Goal: Book appointment/travel/reservation

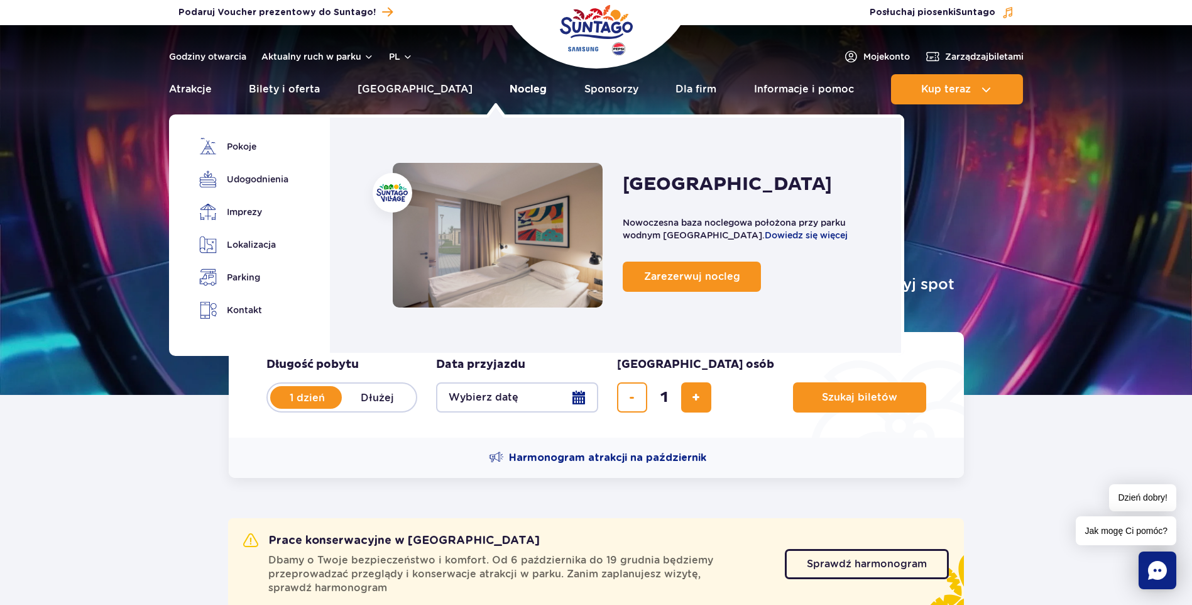
click at [510, 87] on link "Nocleg" at bounding box center [528, 89] width 37 height 30
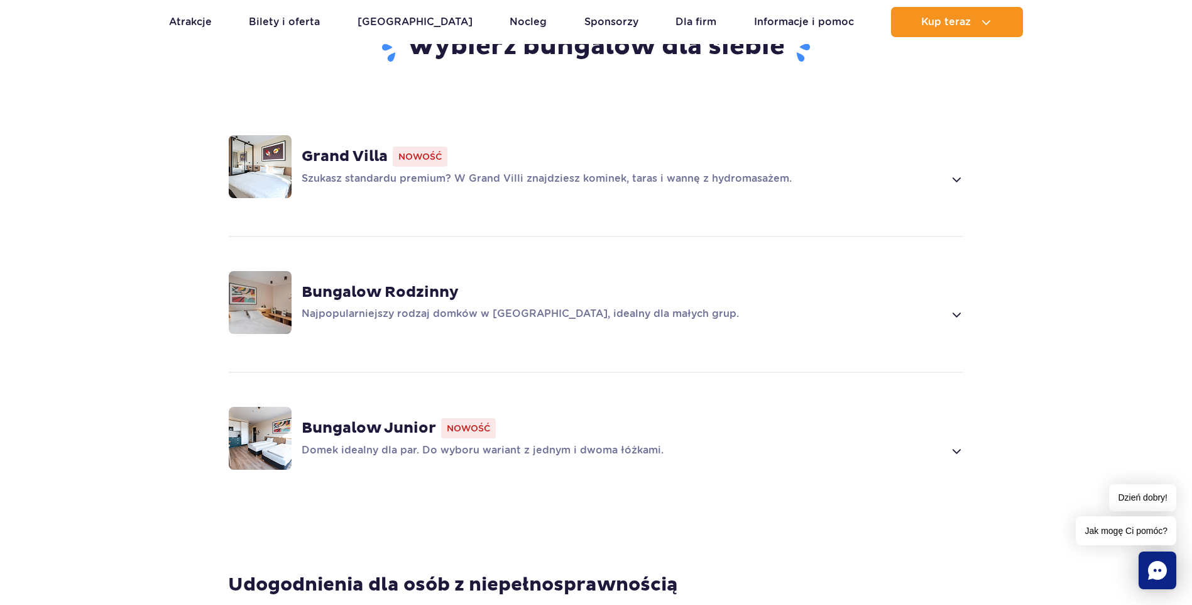
scroll to position [943, 0]
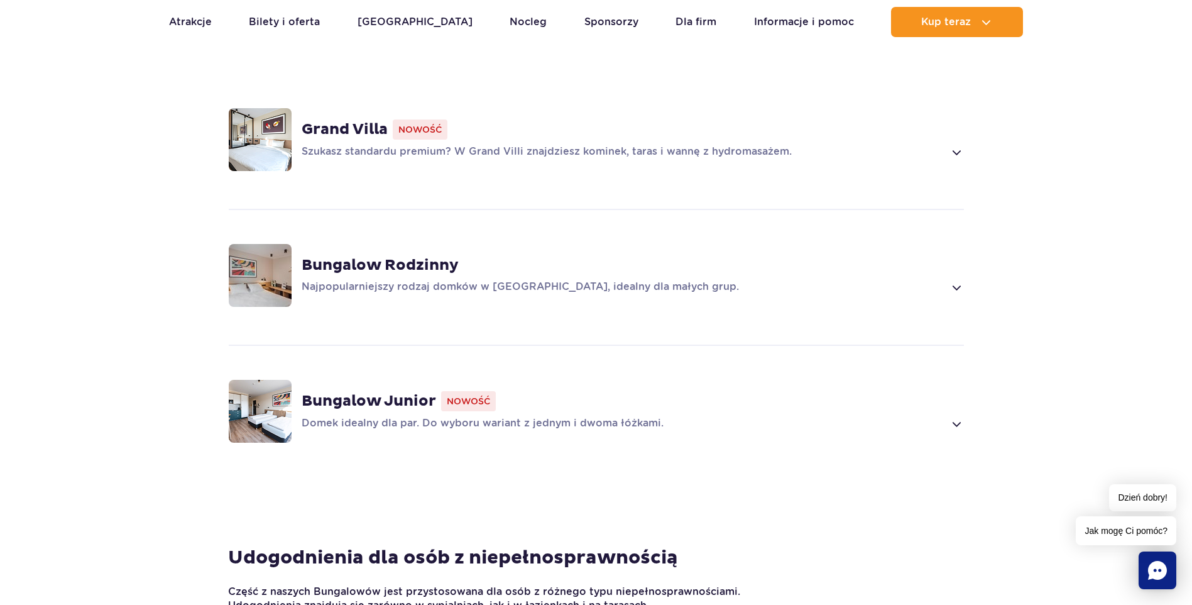
click at [483, 416] on p "Domek idealny dla par. Do wyboru wariant z jednym i dwoma łóżkami." at bounding box center [623, 423] width 643 height 15
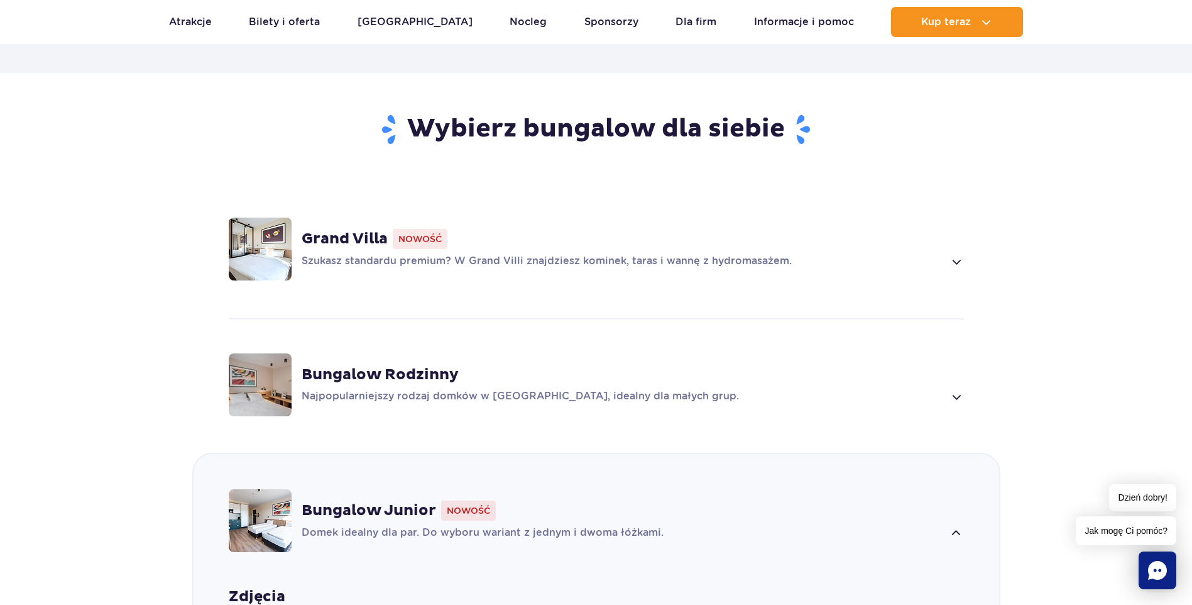
scroll to position [833, 0]
click at [533, 366] on div "Bungalow Rodzinny Najpopularniejszy rodzaj domków w Suntago Village, idealny dl…" at bounding box center [633, 385] width 662 height 39
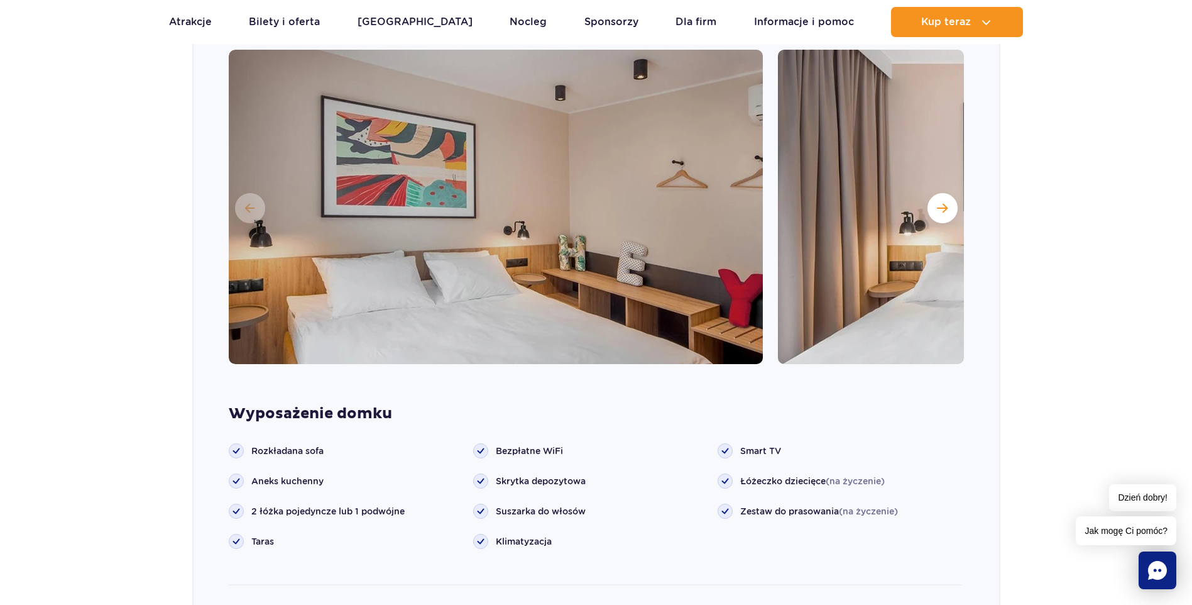
scroll to position [1263, 0]
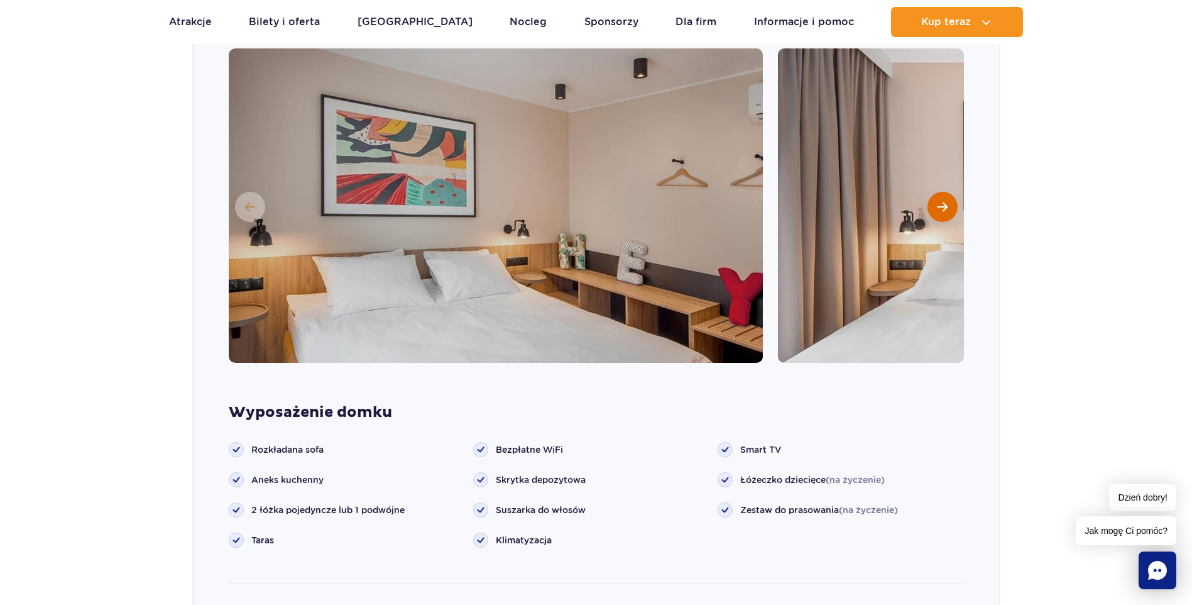
click at [948, 196] on button "Następny slajd" at bounding box center [943, 207] width 30 height 30
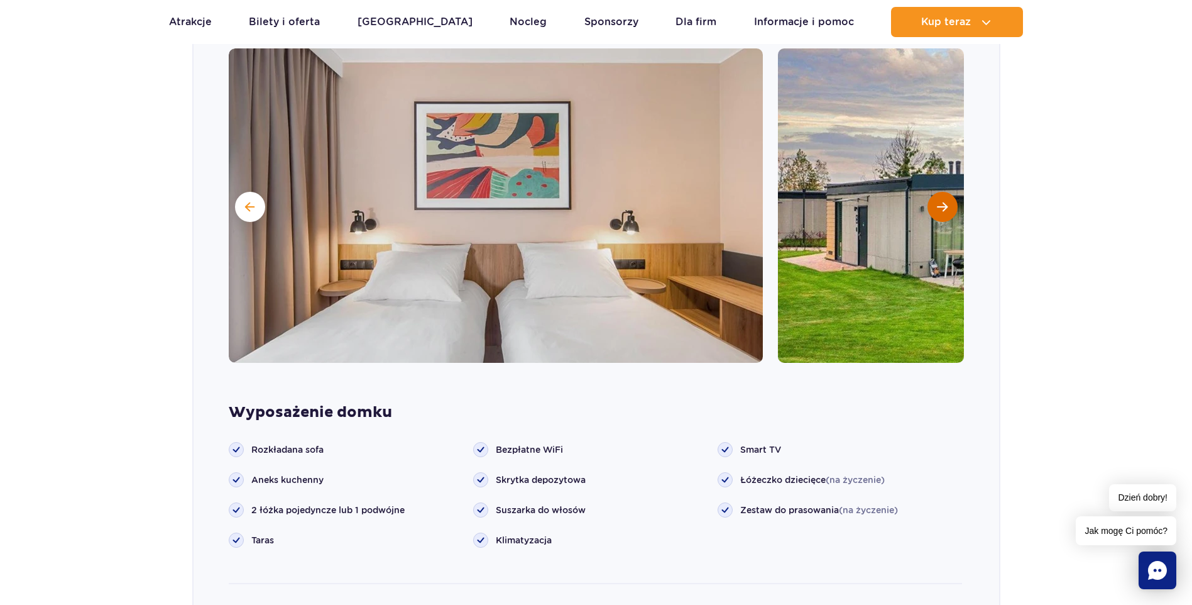
click at [948, 196] on button "Następny slajd" at bounding box center [943, 207] width 30 height 30
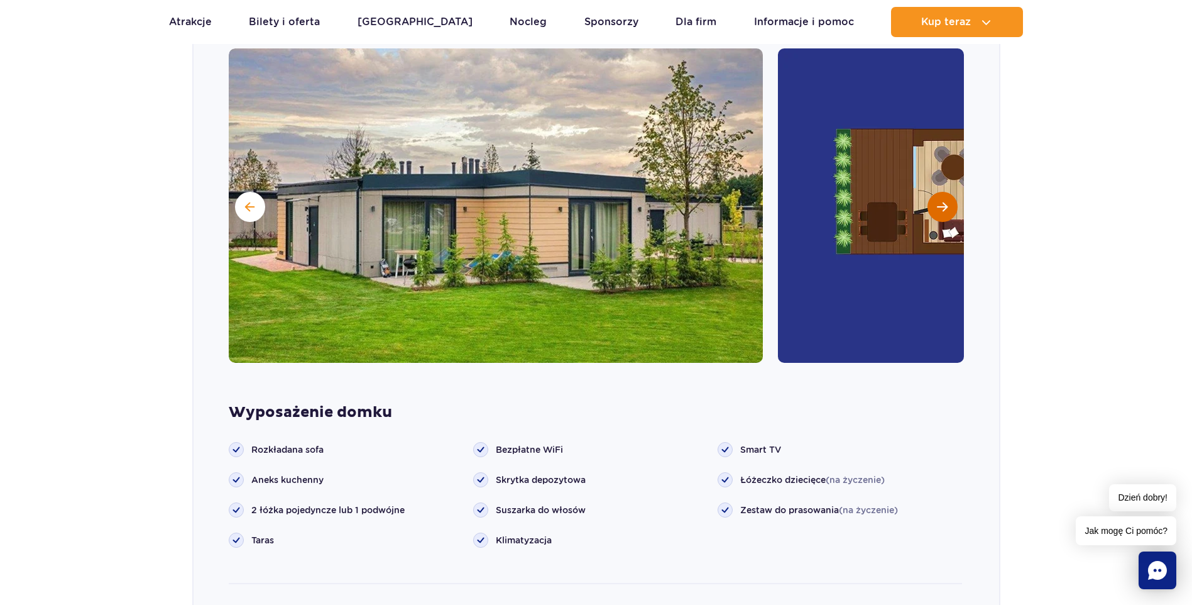
click at [946, 194] on button "Następny slajd" at bounding box center [943, 207] width 30 height 30
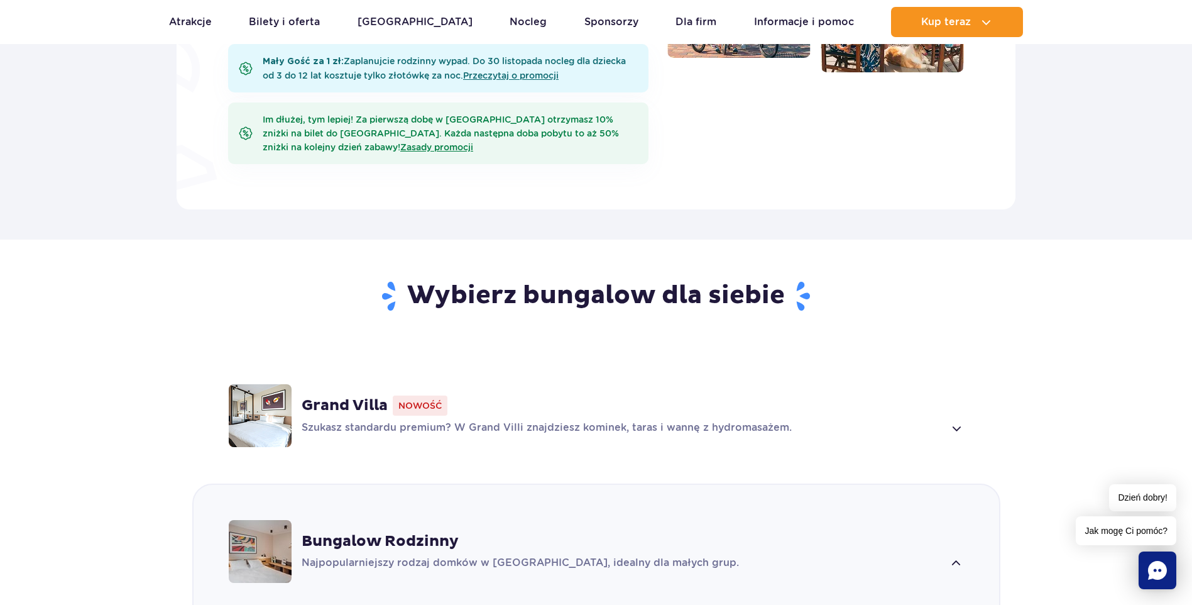
scroll to position [823, 0]
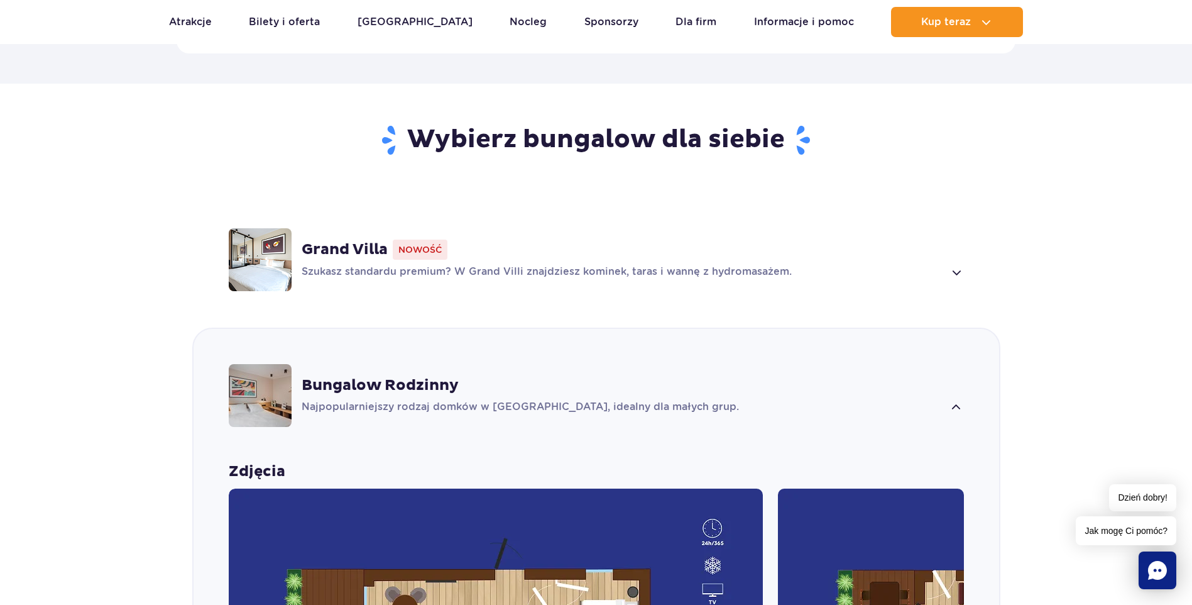
click at [958, 265] on span at bounding box center [956, 272] width 14 height 15
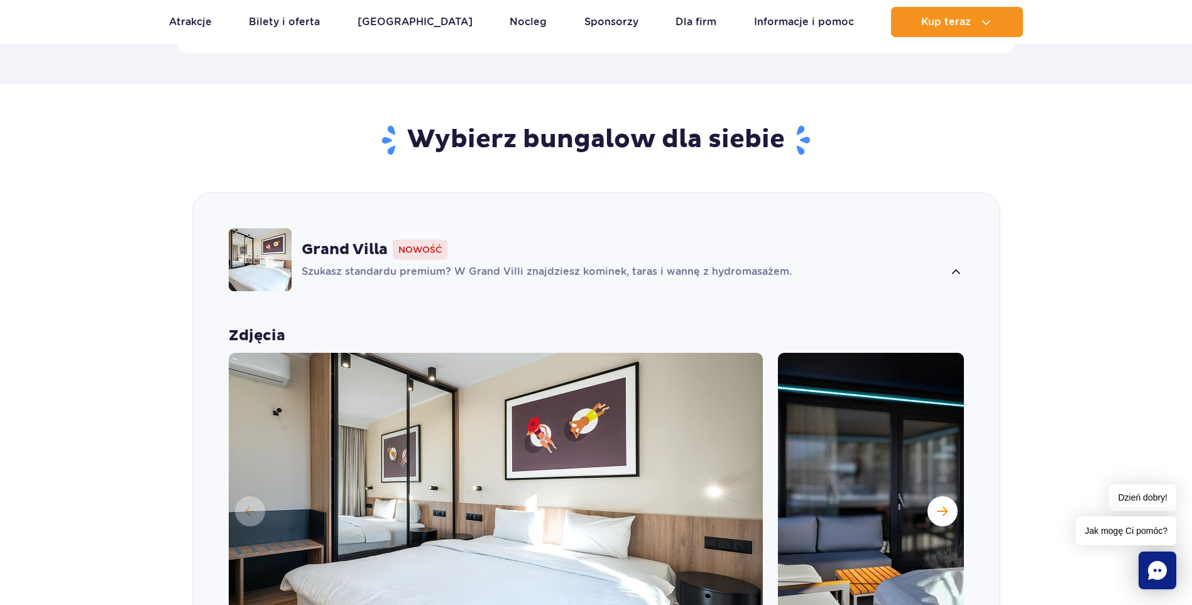
scroll to position [938, 0]
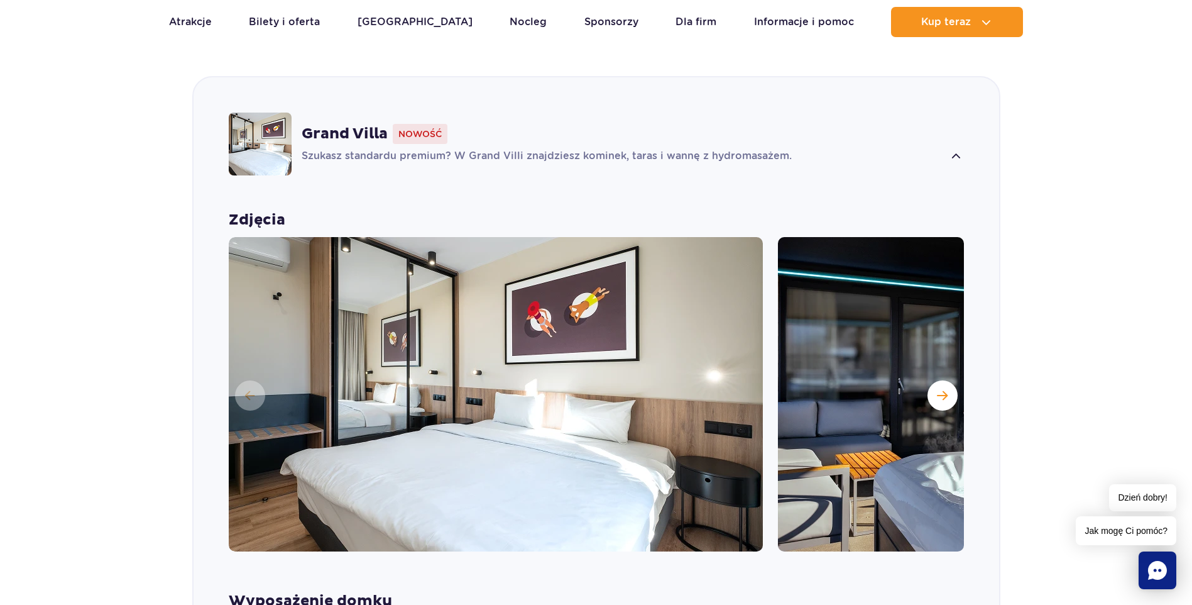
click at [958, 149] on span at bounding box center [956, 156] width 14 height 15
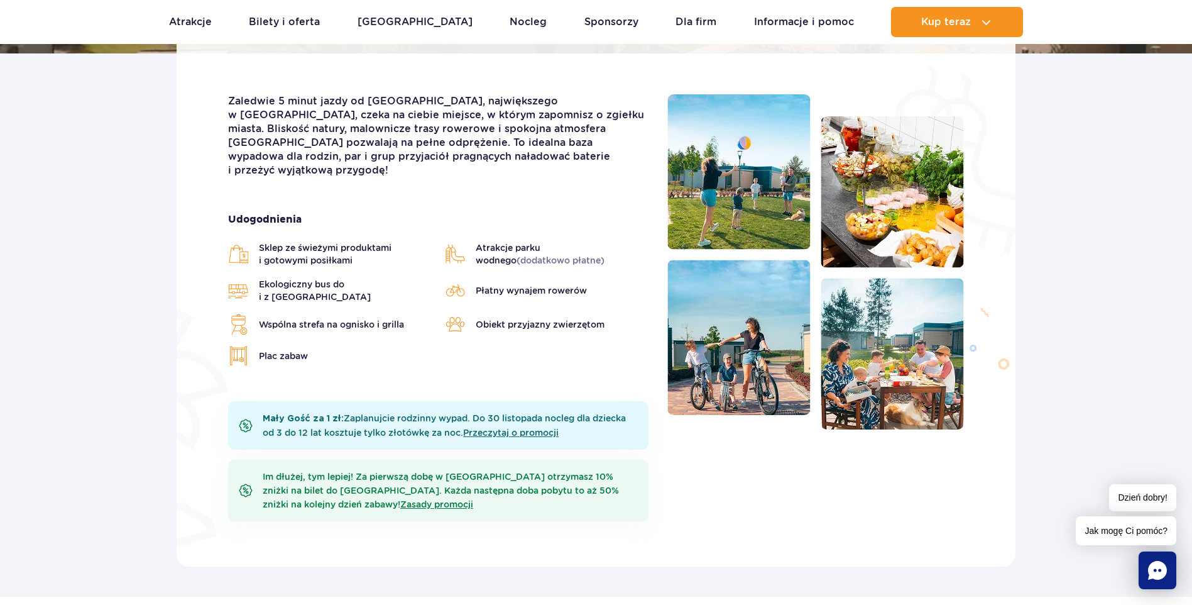
scroll to position [0, 0]
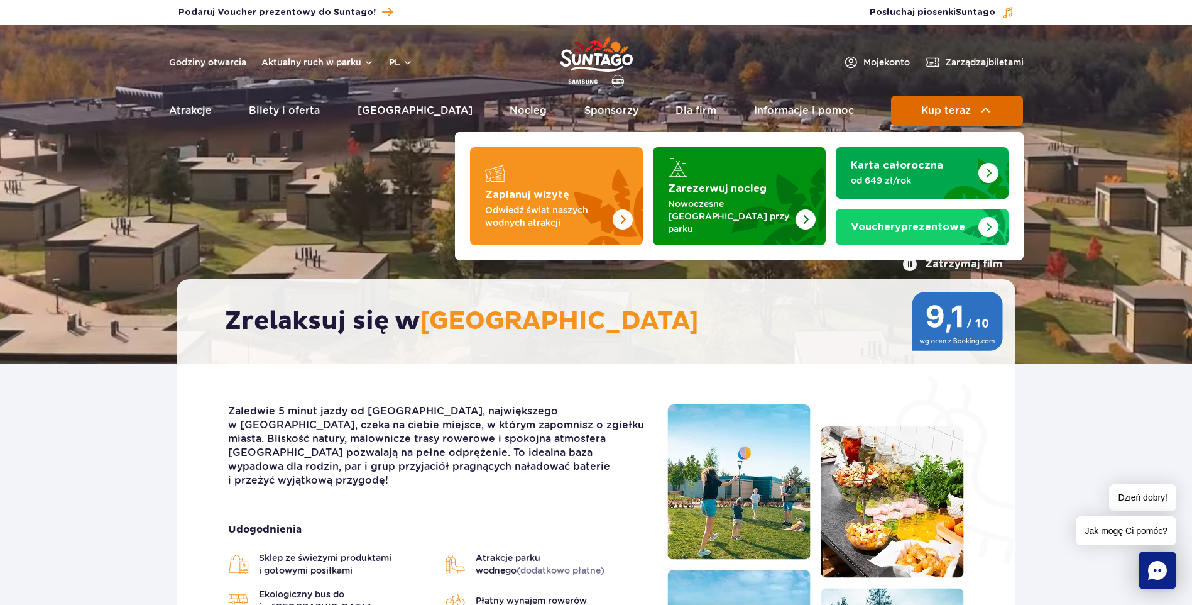
click at [928, 109] on span "Kup teraz" at bounding box center [946, 110] width 50 height 11
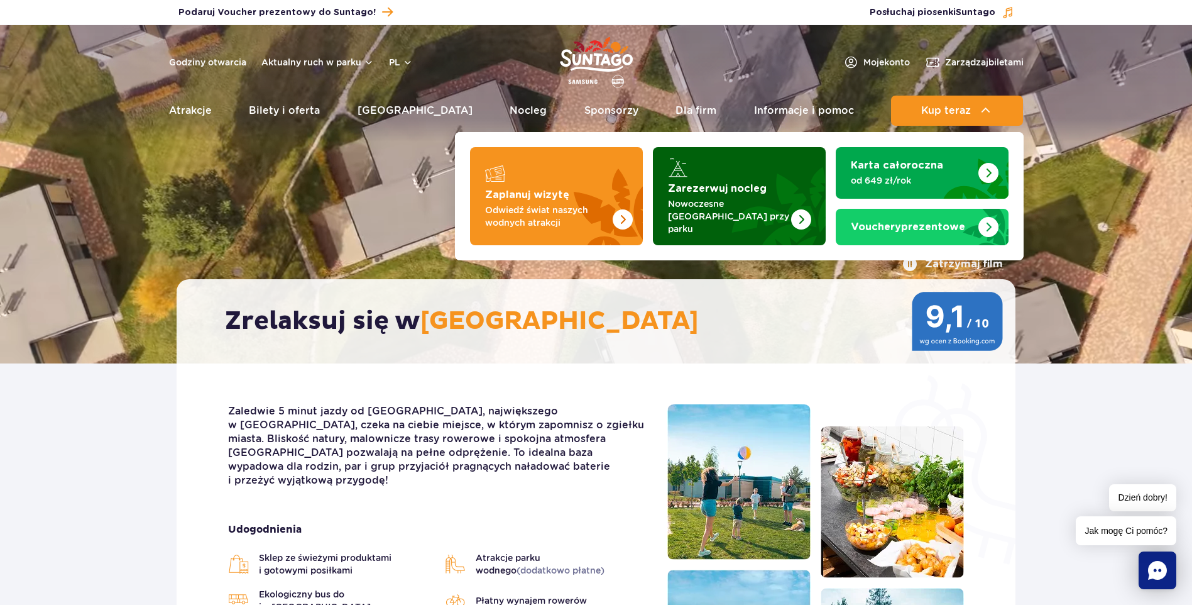
click at [746, 186] on strong "Zarezerwuj nocleg" at bounding box center [717, 189] width 99 height 10
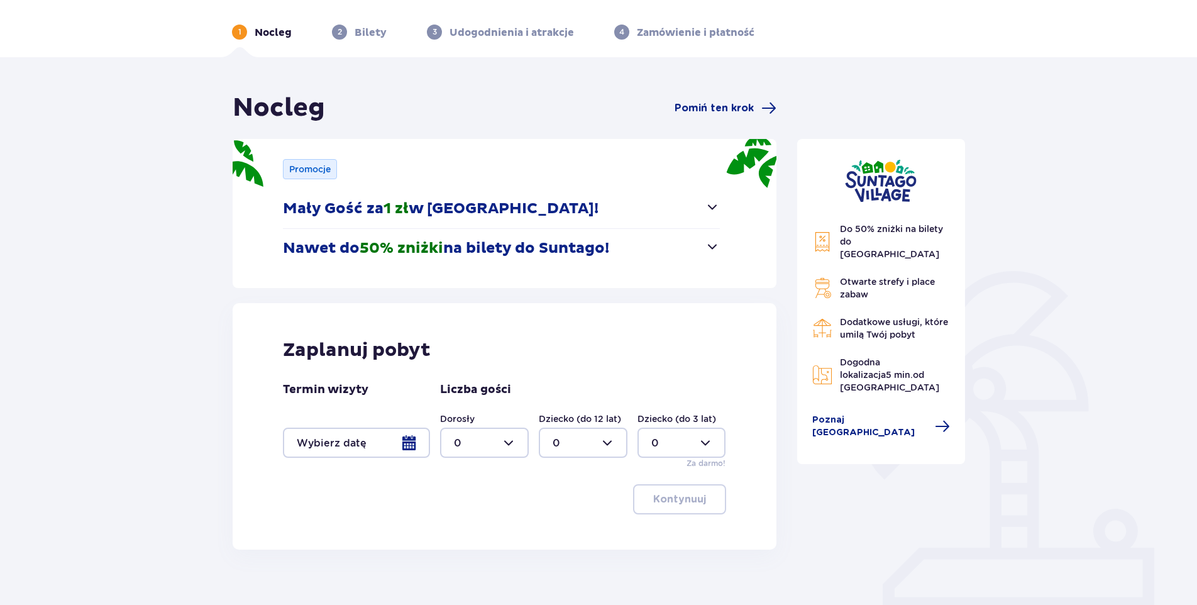
scroll to position [94, 0]
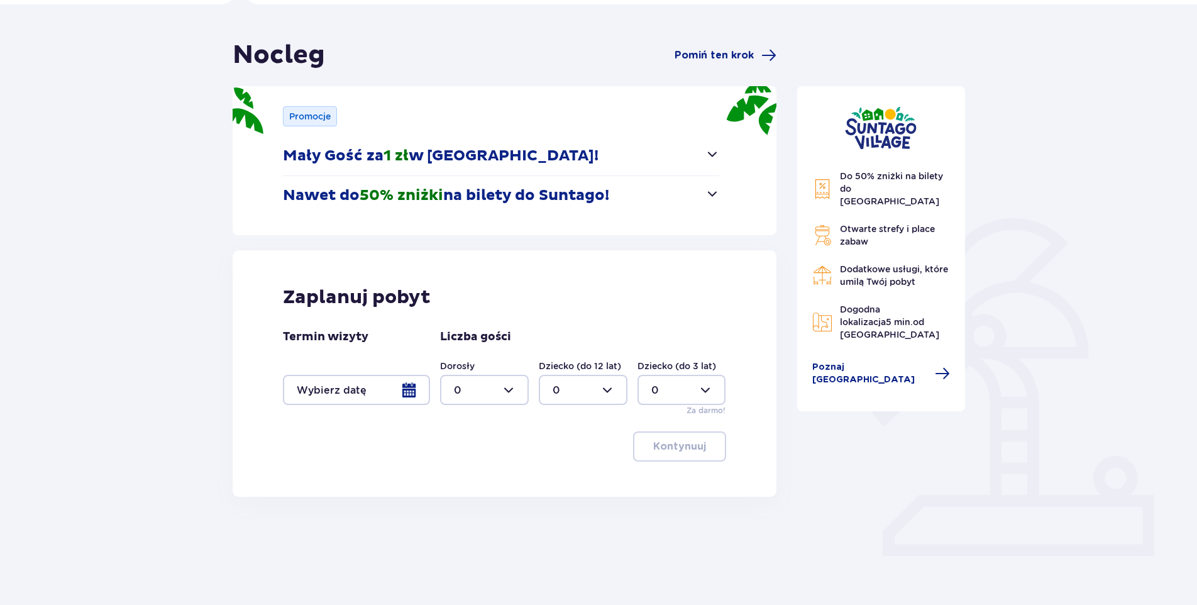
click at [412, 386] on div at bounding box center [356, 390] width 147 height 30
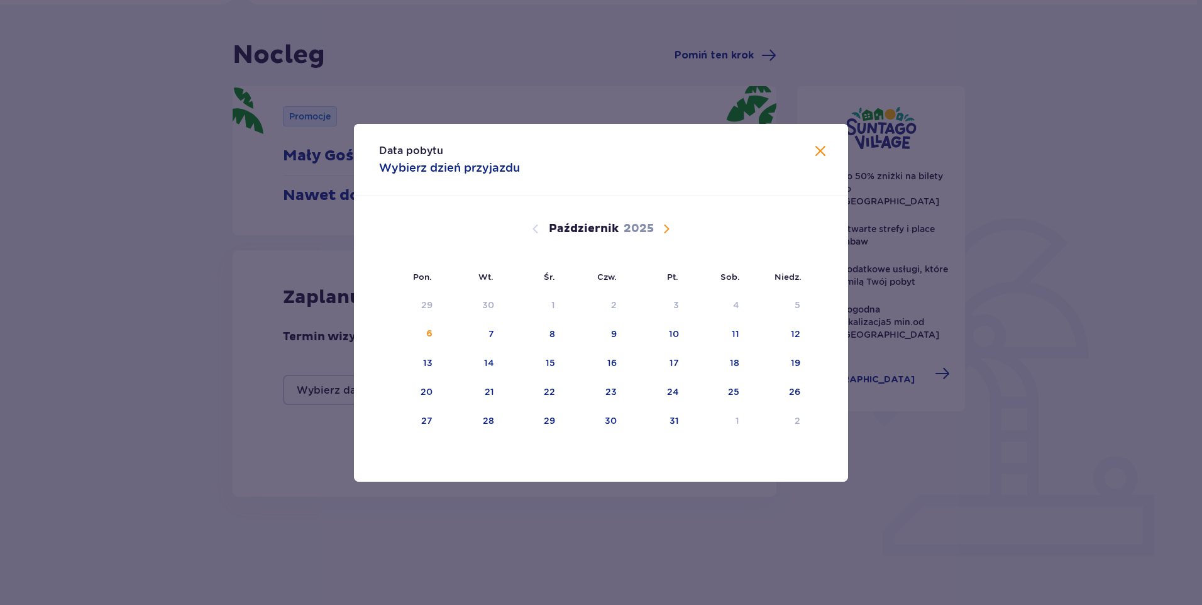
click at [667, 231] on span "Następny miesiąc" at bounding box center [666, 228] width 15 height 15
click at [730, 332] on div "8" at bounding box center [716, 335] width 61 height 28
click at [432, 365] on div "10" at bounding box center [410, 363] width 62 height 28
type input "08.11.25 - 10.11.25"
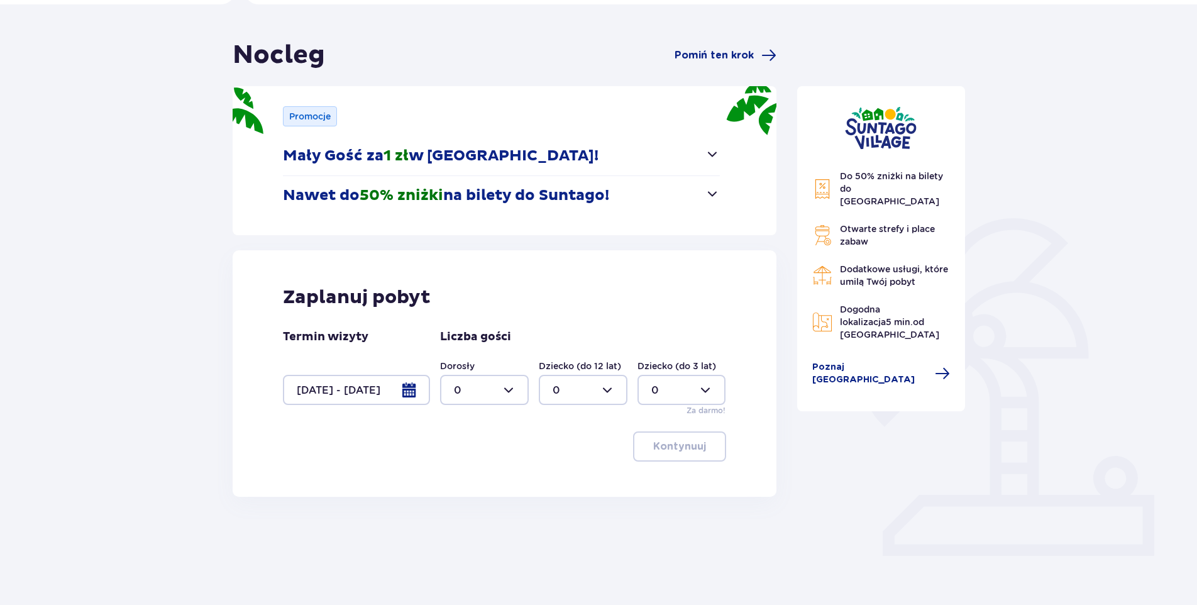
click at [503, 390] on div at bounding box center [484, 390] width 89 height 30
drag, startPoint x: 463, startPoint y: 505, endPoint x: 466, endPoint y: 495, distance: 10.5
click at [462, 502] on div "3" at bounding box center [484, 507] width 61 height 14
type input "3"
click at [587, 388] on div at bounding box center [583, 390] width 89 height 30
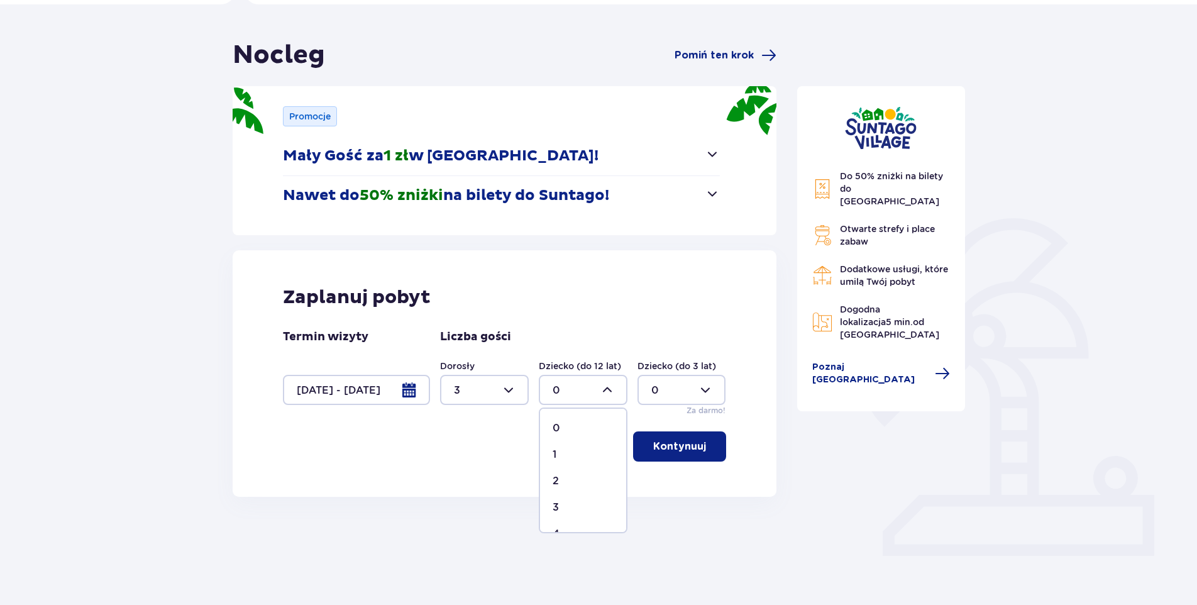
click at [565, 455] on div "1" at bounding box center [582, 454] width 61 height 14
type input "1"
click at [653, 441] on p "Kontynuuj" at bounding box center [679, 446] width 53 height 14
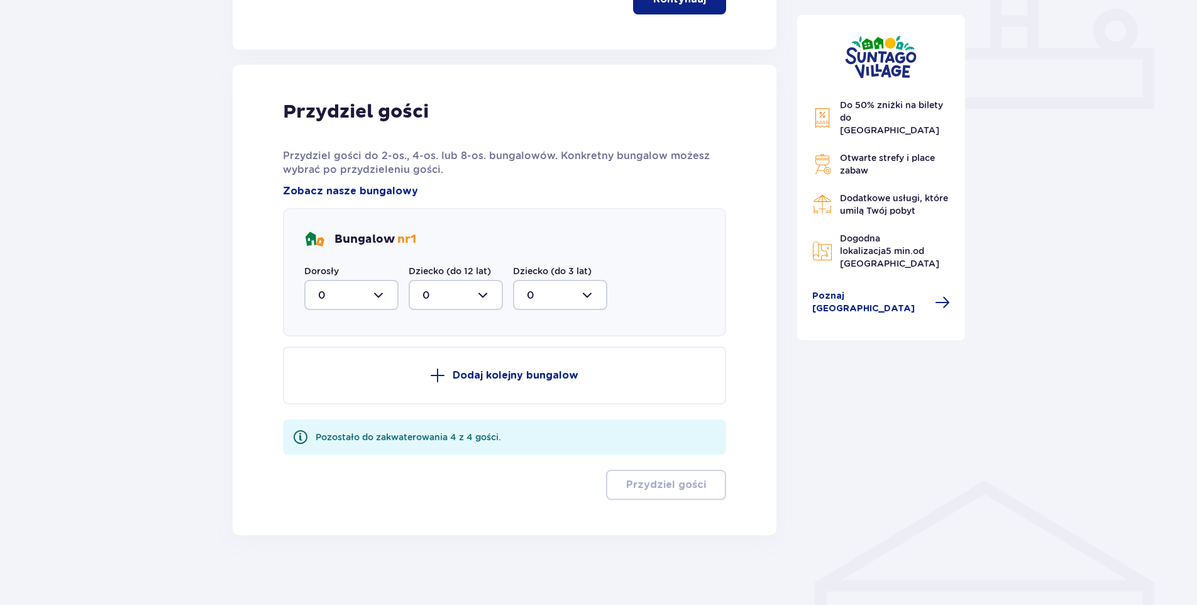
scroll to position [546, 0]
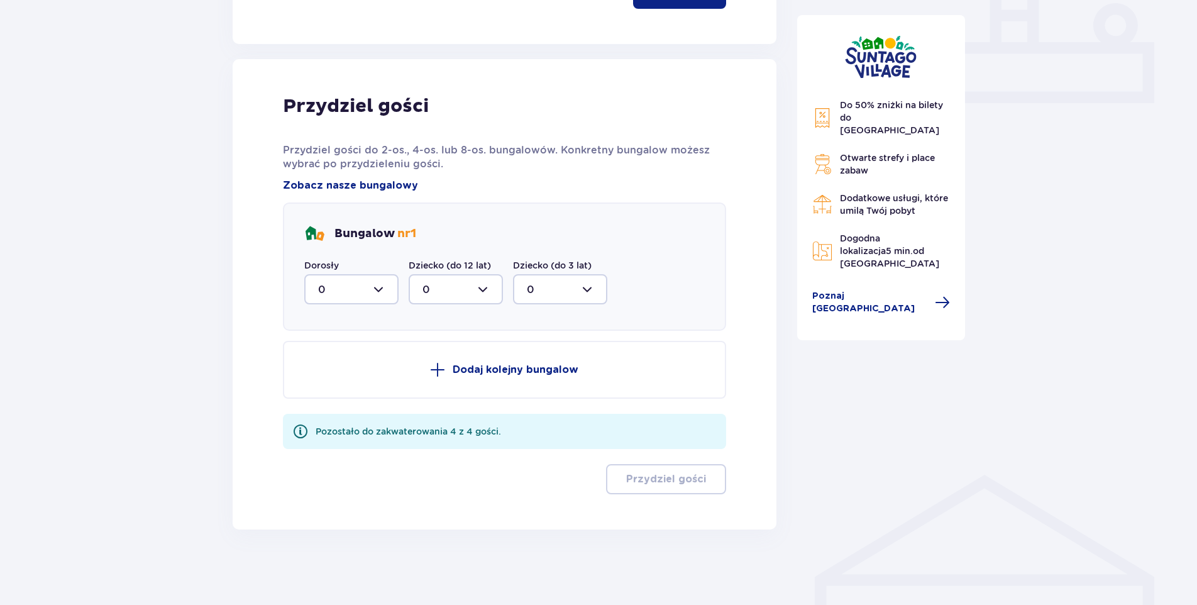
drag, startPoint x: 354, startPoint y: 288, endPoint x: 349, endPoint y: 292, distance: 6.8
click at [354, 288] on div at bounding box center [351, 289] width 94 height 30
click at [334, 407] on div "3" at bounding box center [351, 407] width 67 height 14
type input "3"
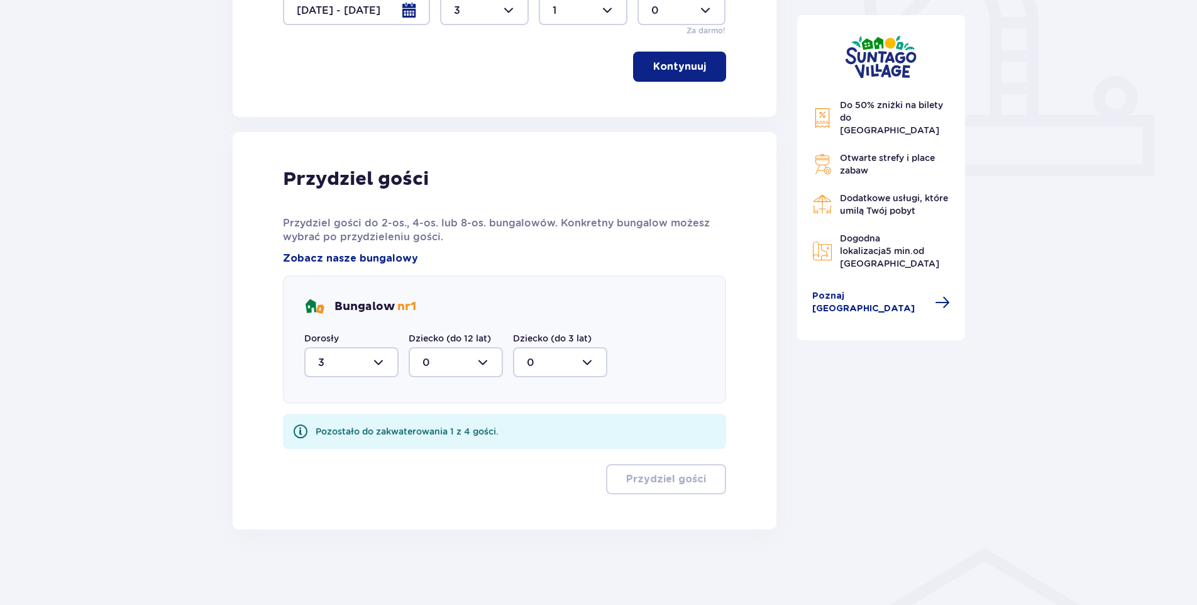
scroll to position [473, 0]
click at [464, 360] on div at bounding box center [455, 362] width 94 height 30
click at [430, 424] on div "1" at bounding box center [455, 427] width 67 height 14
type input "1"
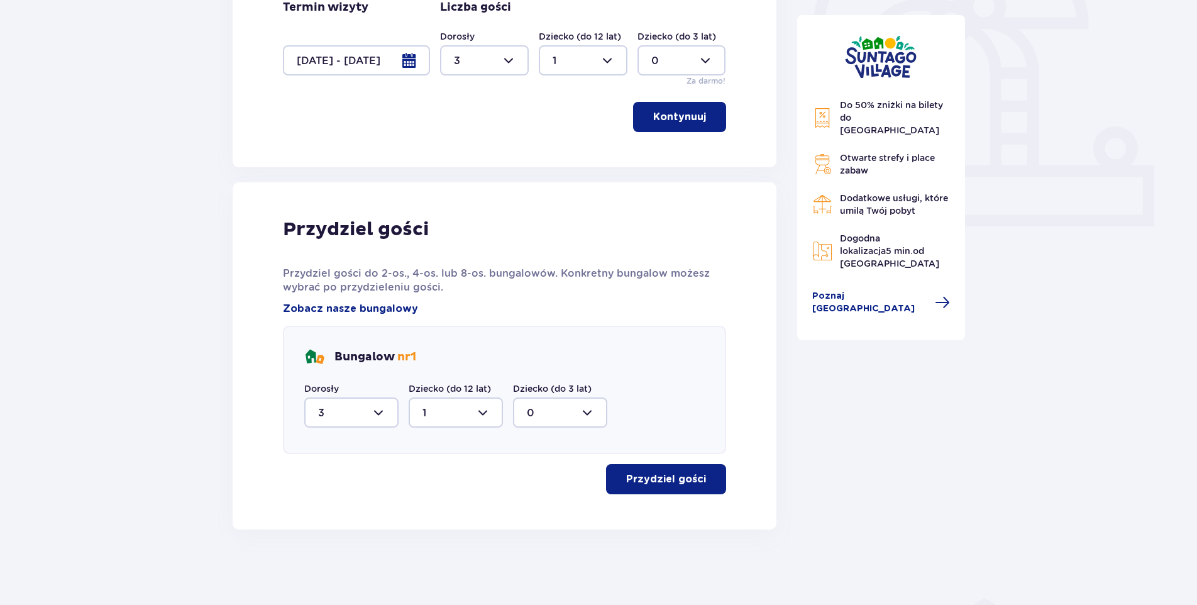
click at [640, 482] on p "Przydziel gości" at bounding box center [666, 479] width 80 height 14
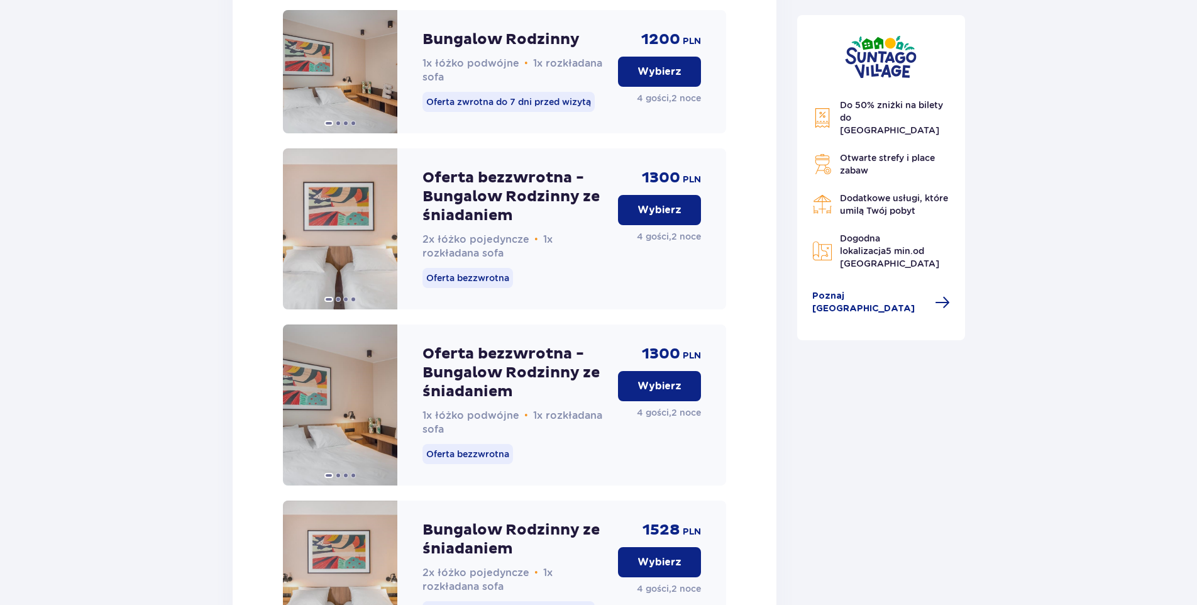
scroll to position [1832, 0]
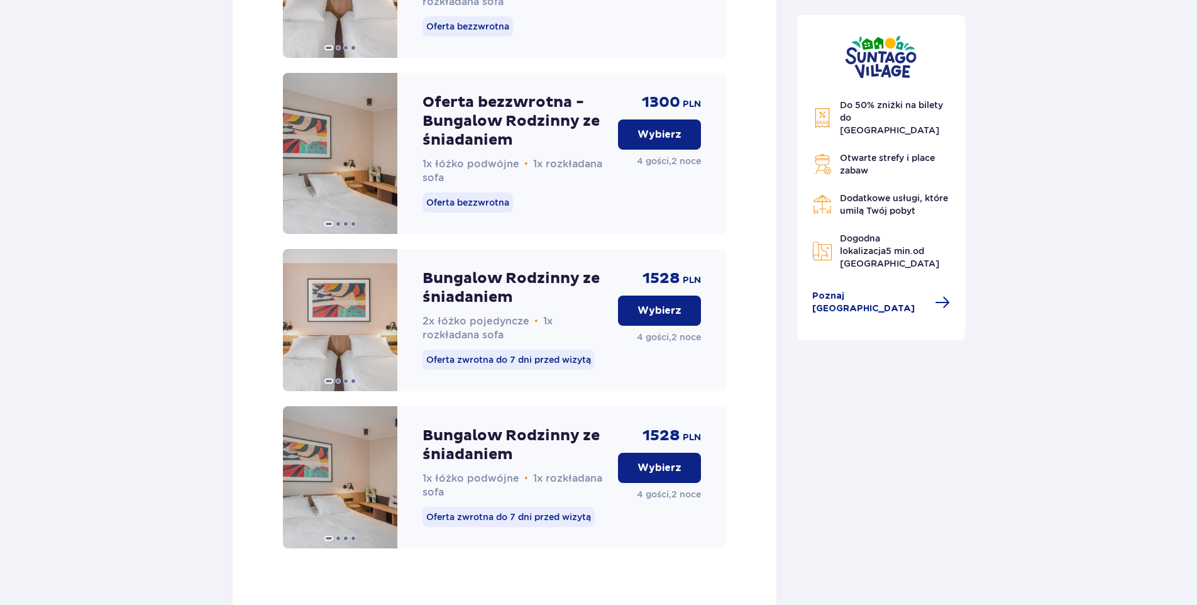
click at [659, 141] on p "Wybierz" at bounding box center [659, 135] width 44 height 14
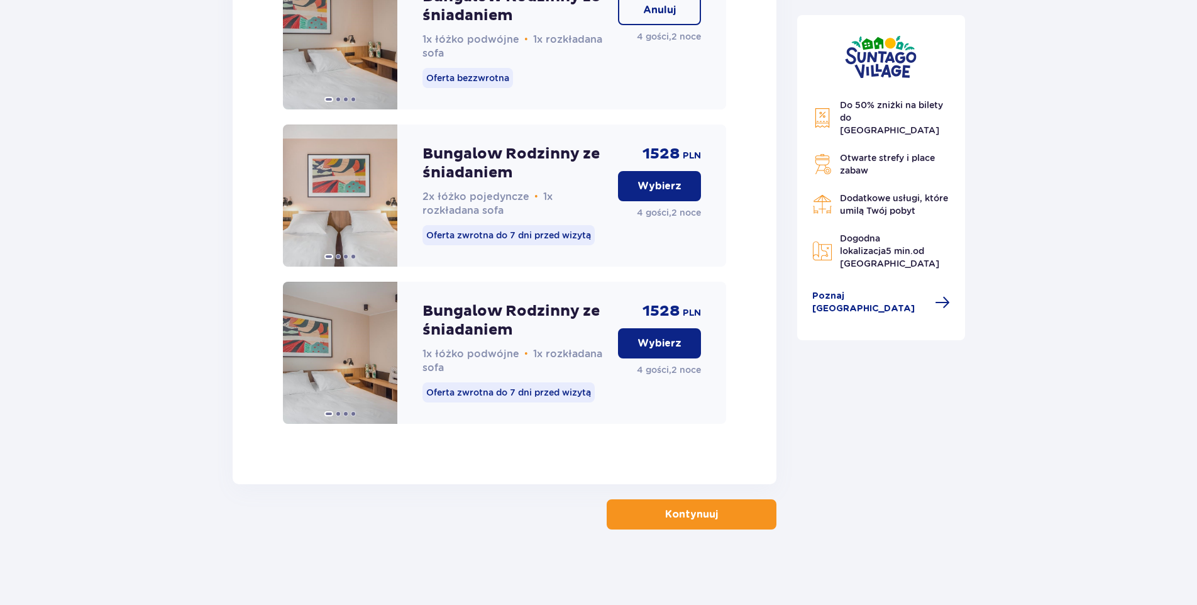
scroll to position [1969, 0]
click at [665, 517] on p "Kontynuuj" at bounding box center [691, 514] width 53 height 14
